Goal: Understand site structure: Understand site structure

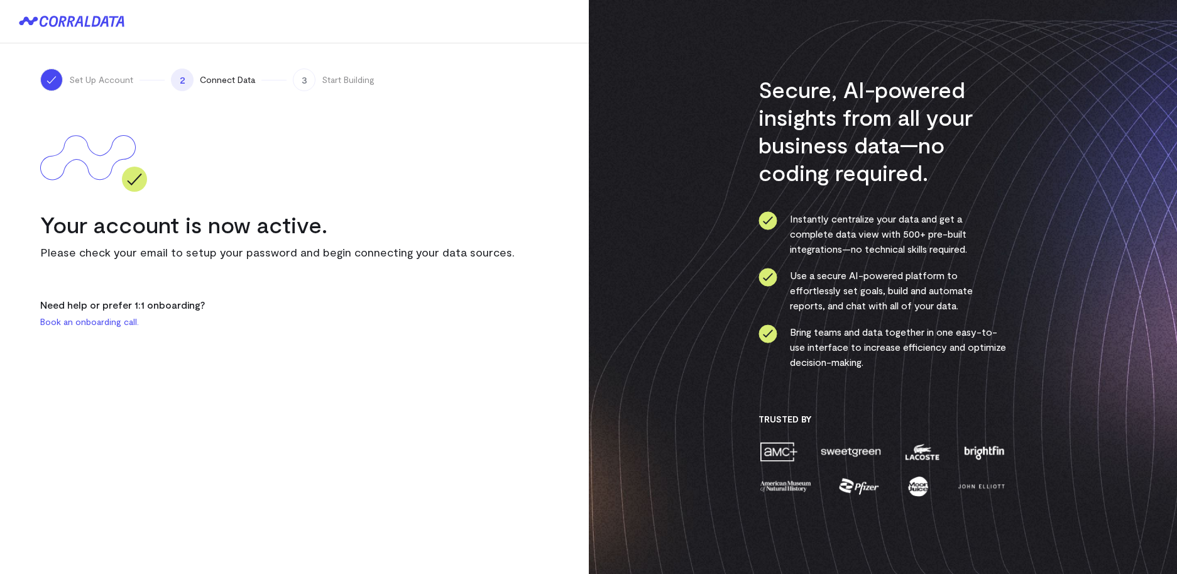
click at [501, 444] on div "Set Up Account 2 Connect Data 3 Start Building Your account is now active. Plea…" at bounding box center [294, 287] width 589 height 574
click at [361, 163] on div at bounding box center [294, 157] width 508 height 94
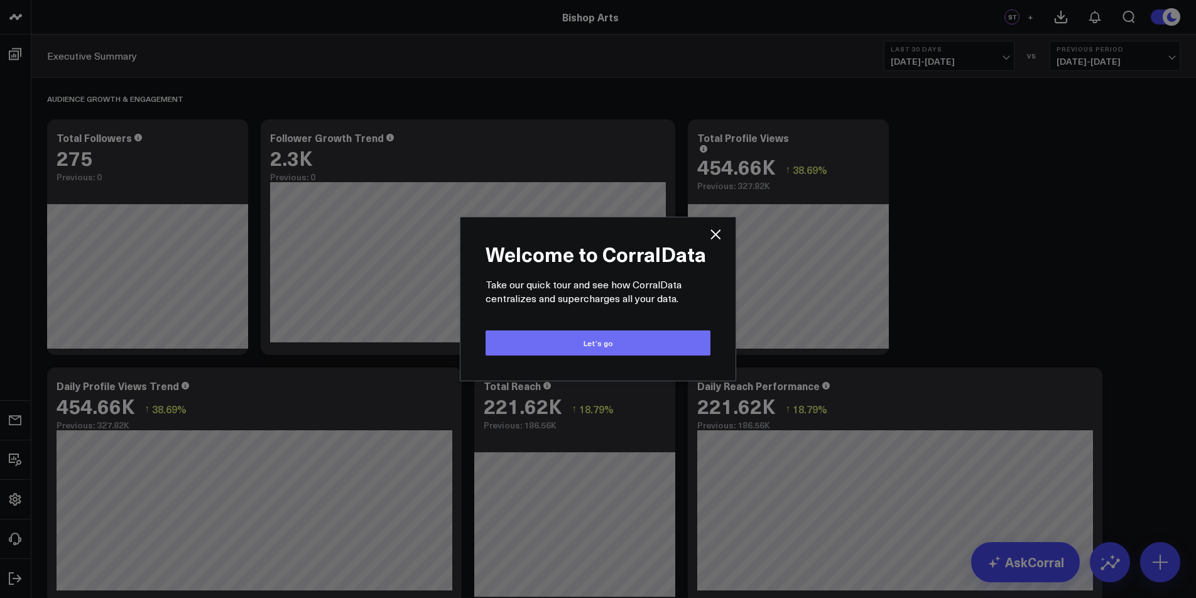
click at [657, 344] on button "Let’s go" at bounding box center [598, 342] width 225 height 25
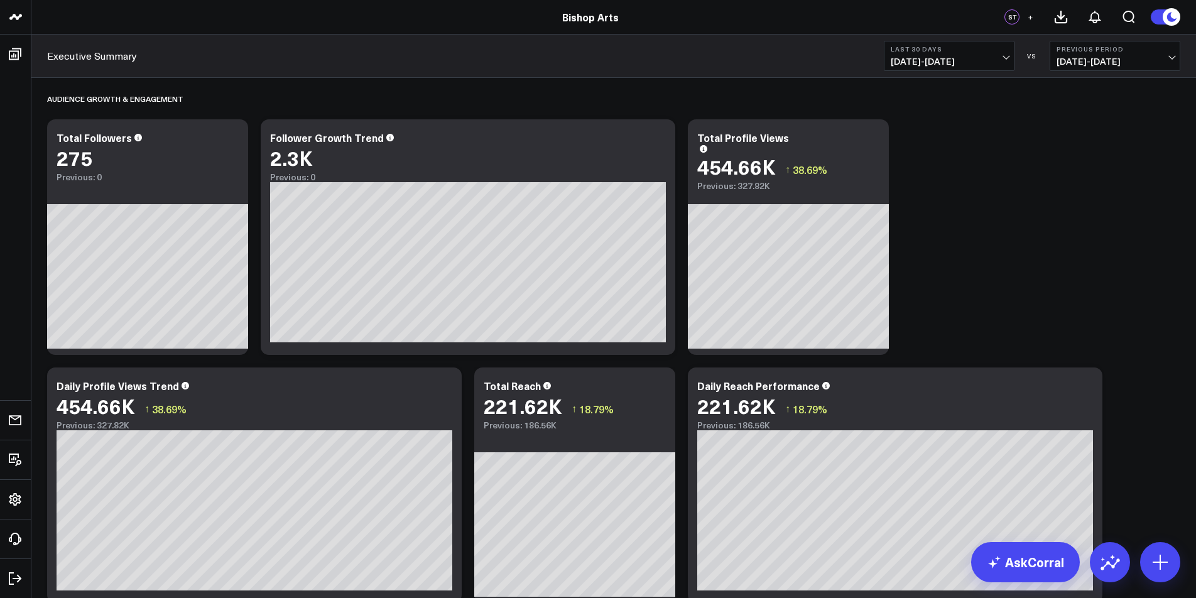
click at [577, 15] on link "Bishop Arts" at bounding box center [590, 17] width 57 height 14
